Goal: Task Accomplishment & Management: Complete application form

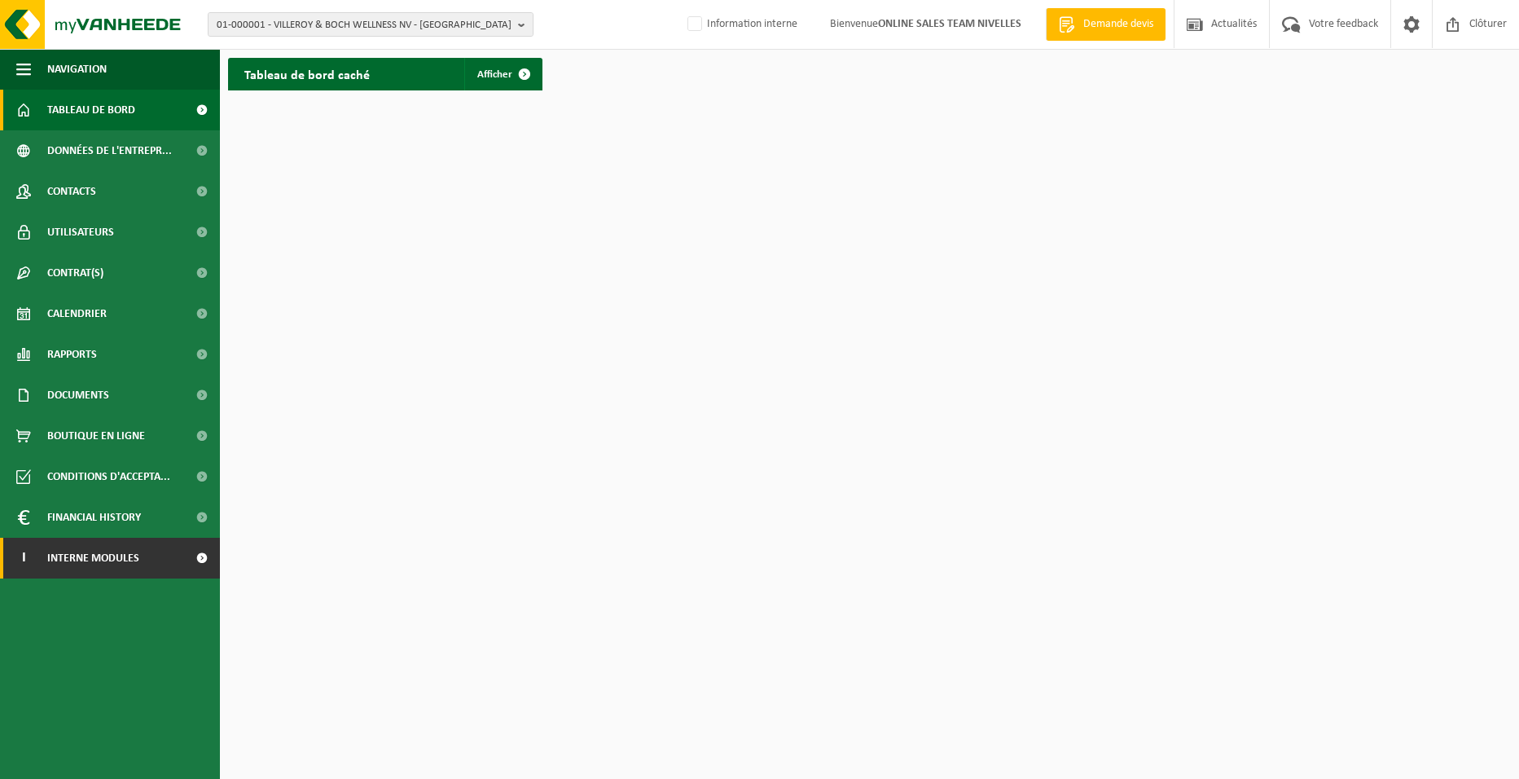
click at [97, 552] on span "Interne modules" at bounding box center [93, 558] width 92 height 41
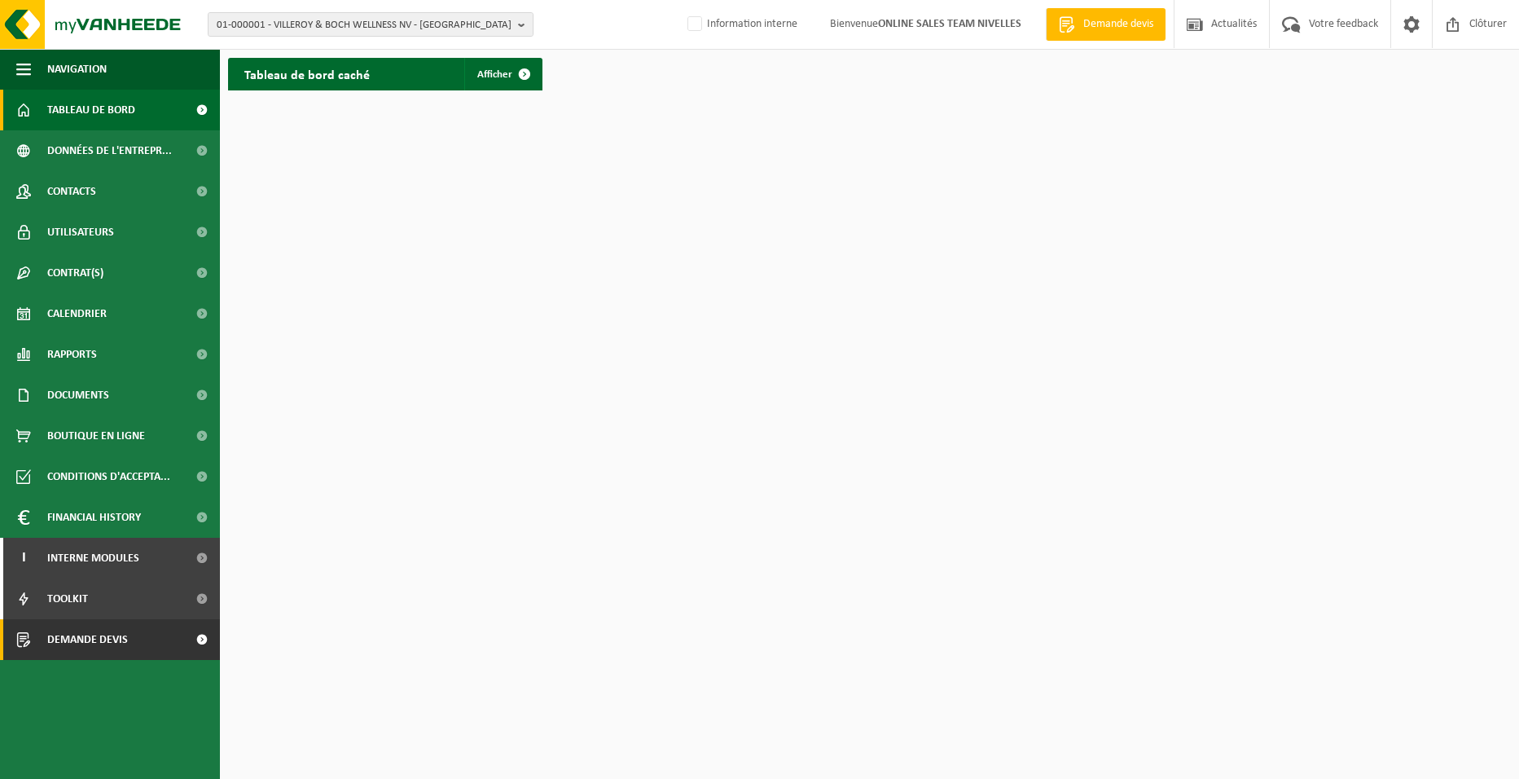
click at [103, 633] on span "Demande devis" at bounding box center [87, 639] width 81 height 41
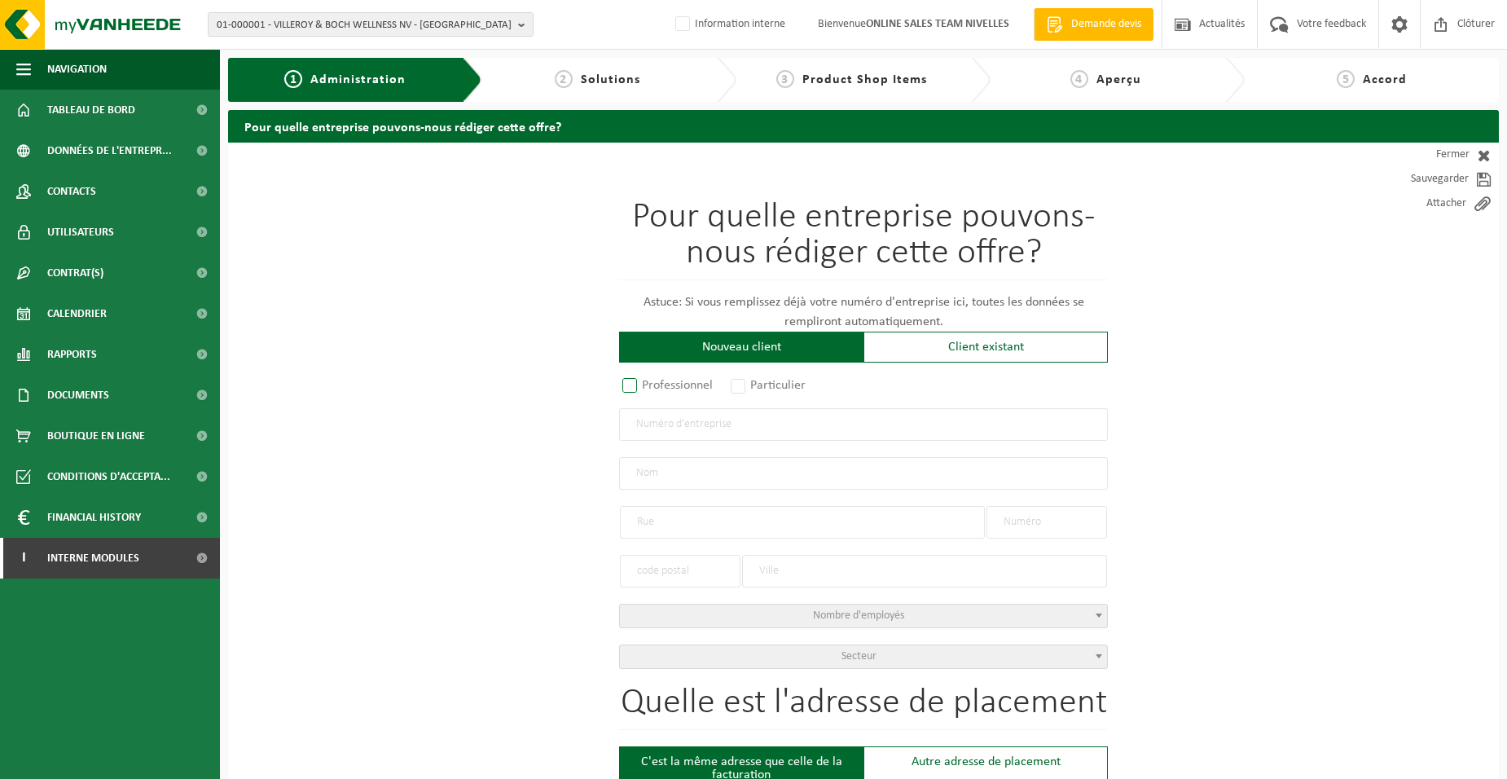
click at [698, 378] on label "Professionnel" at bounding box center [668, 385] width 99 height 23
click at [656, 381] on input "Professionnel" at bounding box center [651, 386] width 11 height 11
radio input "true"
click at [711, 432] on input "text" at bounding box center [863, 424] width 489 height 33
type input "1023481840"
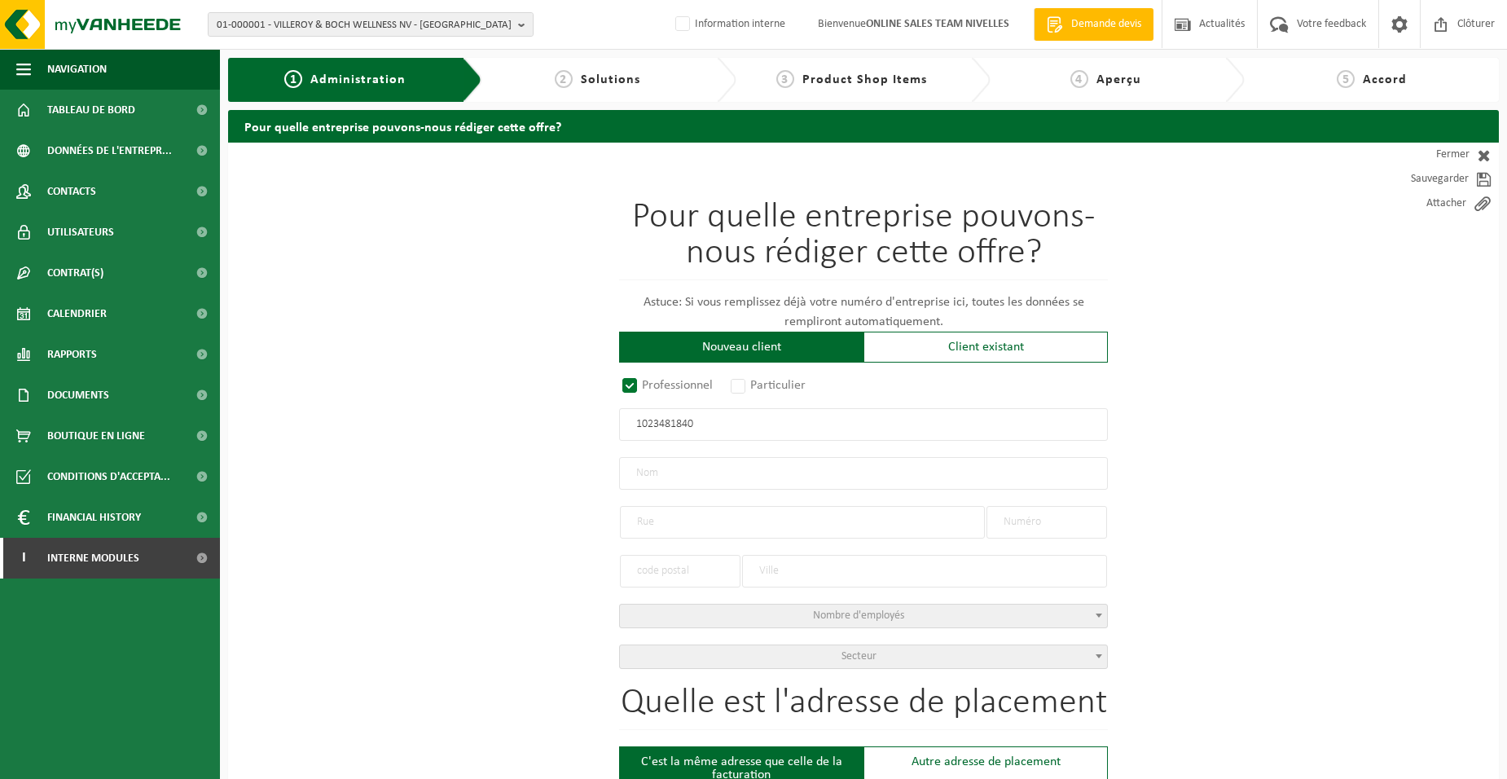
radio input "false"
select select
type input "JARDIROB SRL"
type input "RUE ROTON"
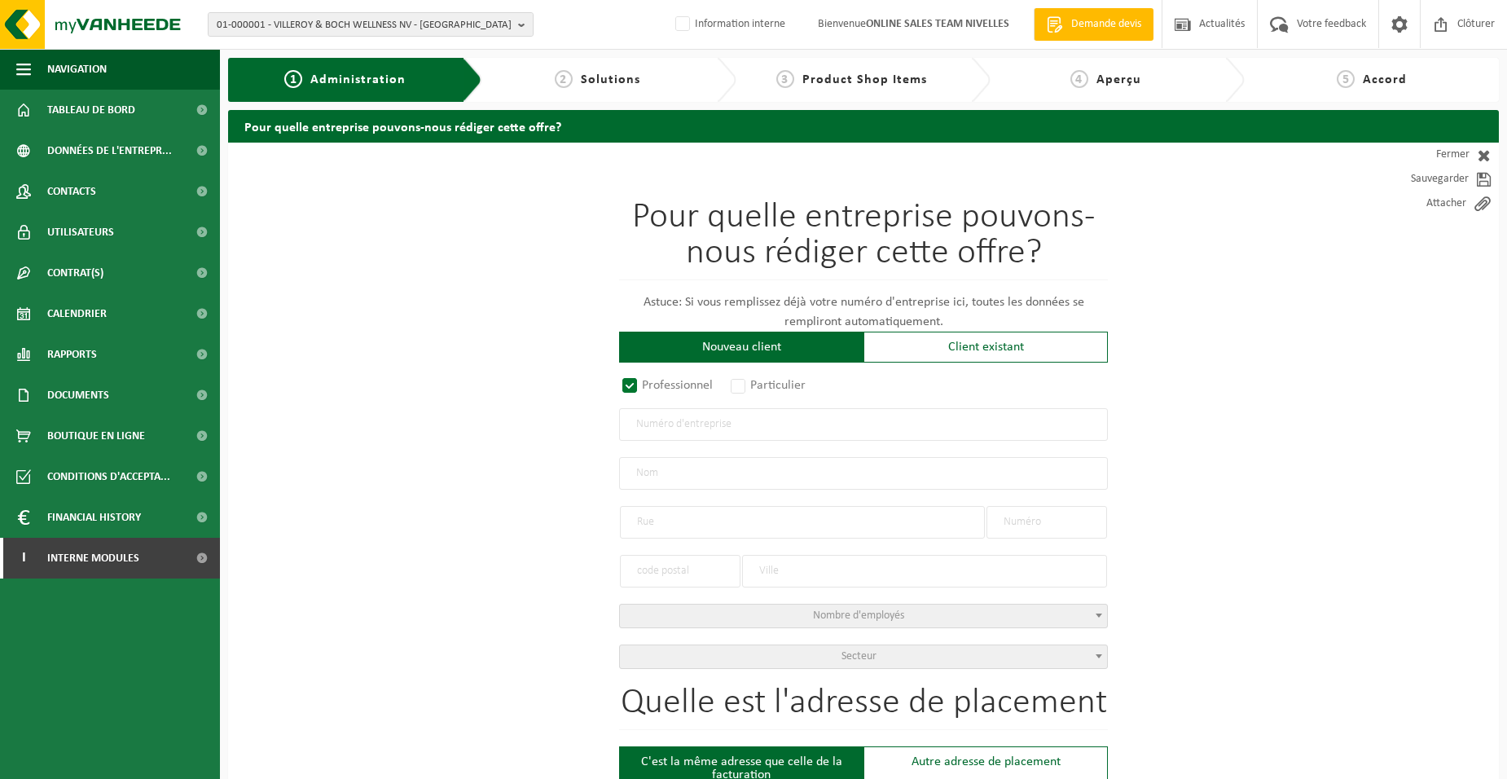
type input "12"
type input "6150"
type input "ANDERLUES"
type input "2373754405"
radio input "true"
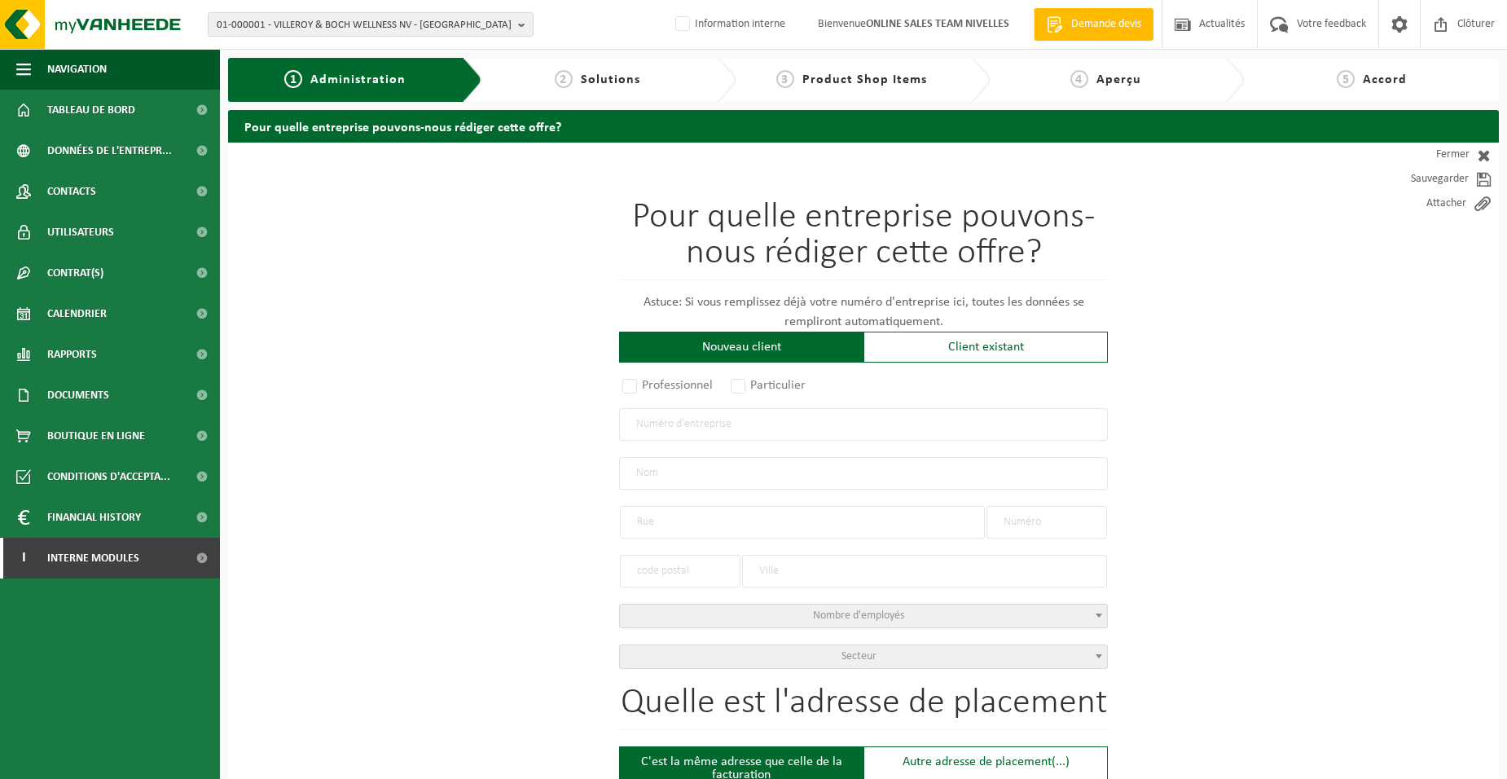
select select "173072"
type input "1023.481.840"
type input "JARDIROB SRL"
type input "RUE ROTON"
type input "12"
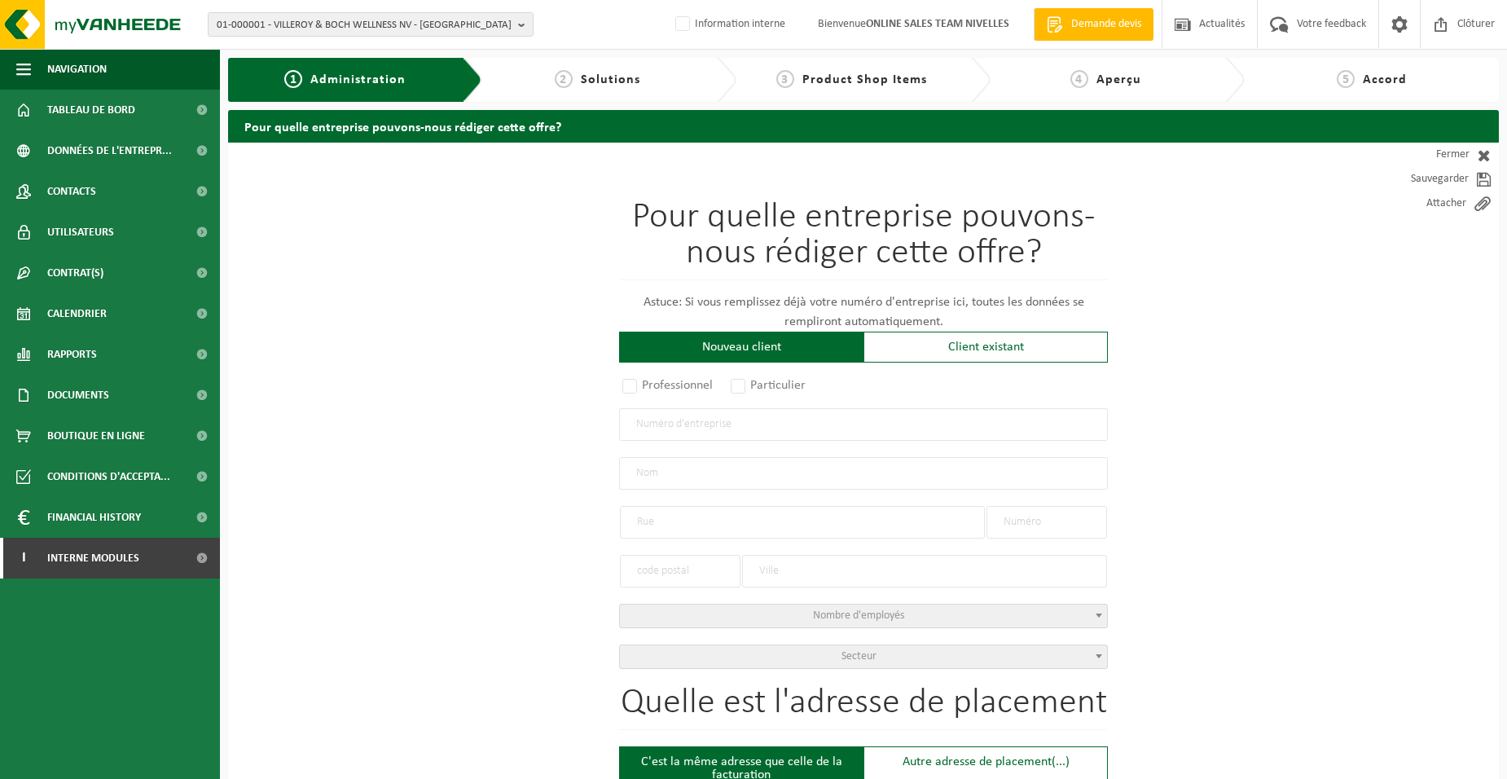
type input "6150"
type input "ANDERLUES"
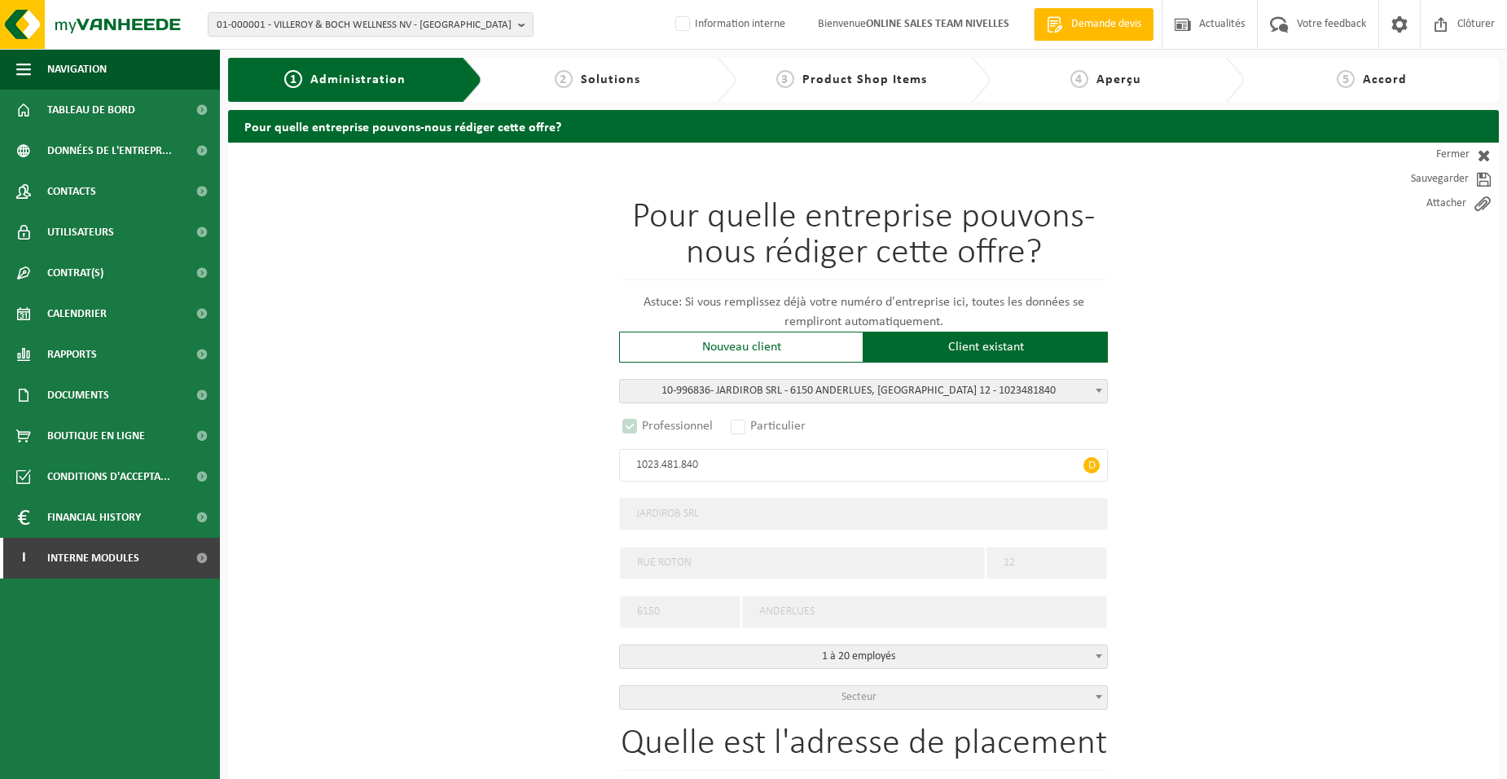
select select "D"
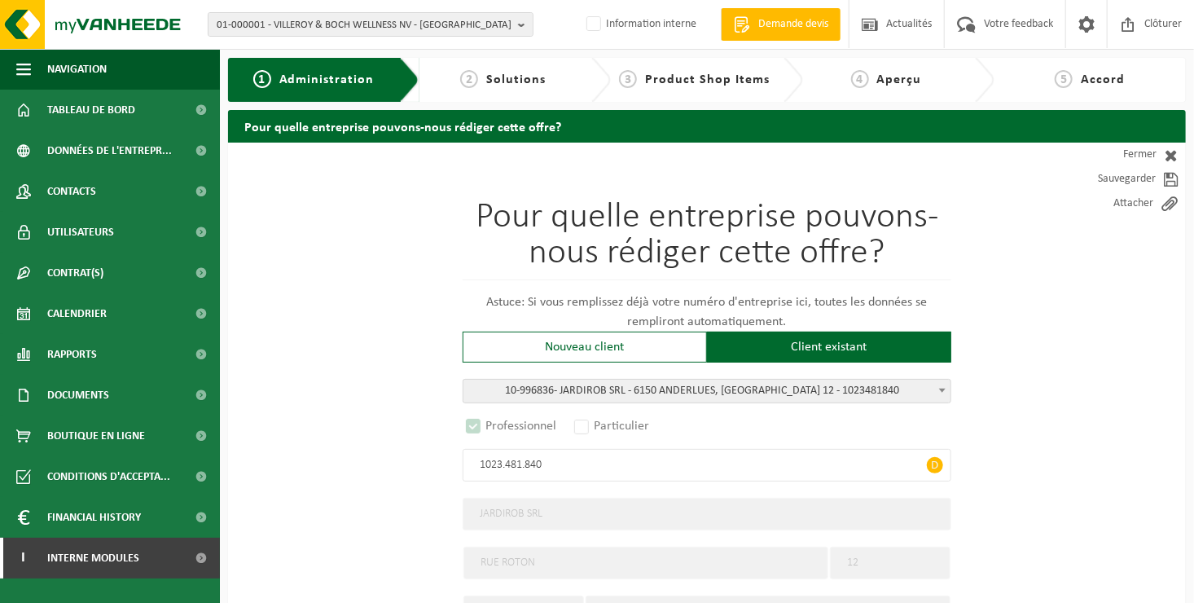
type input "1023.481.840"
